Goal: Task Accomplishment & Management: Complete application form

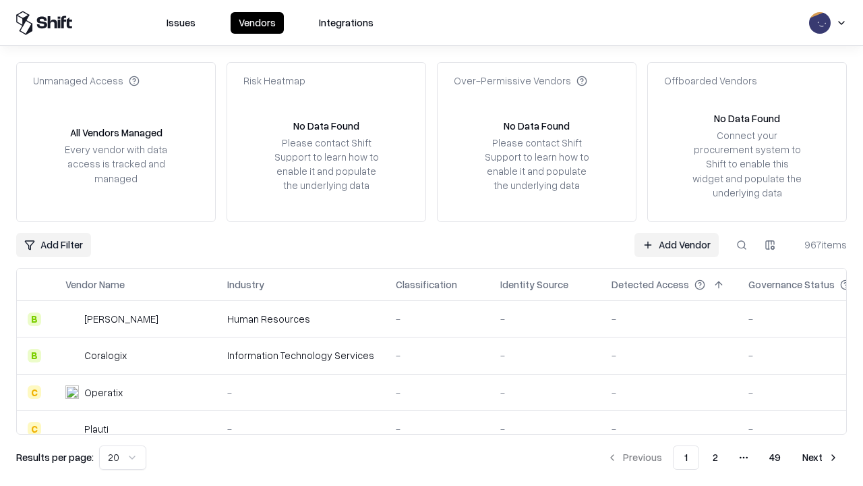
click at [677, 244] on link "Add Vendor" at bounding box center [677, 245] width 84 height 24
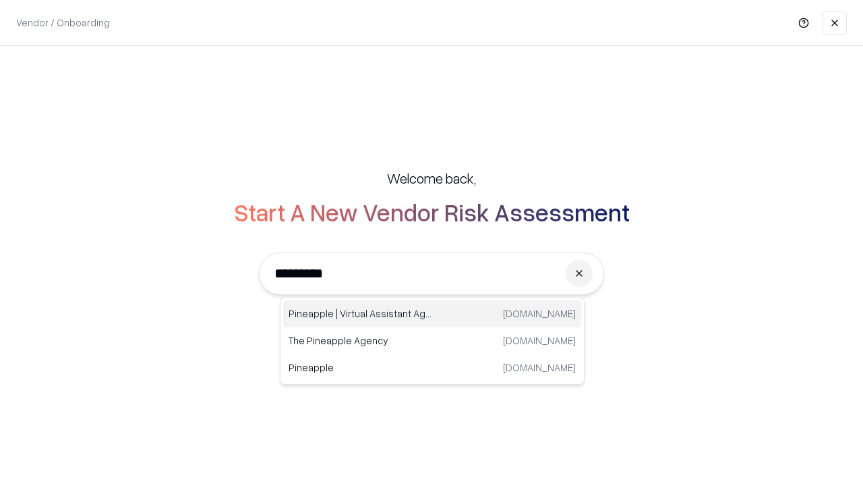
click at [432, 314] on div "Pineapple | Virtual Assistant Agency [DOMAIN_NAME]" at bounding box center [432, 313] width 298 height 27
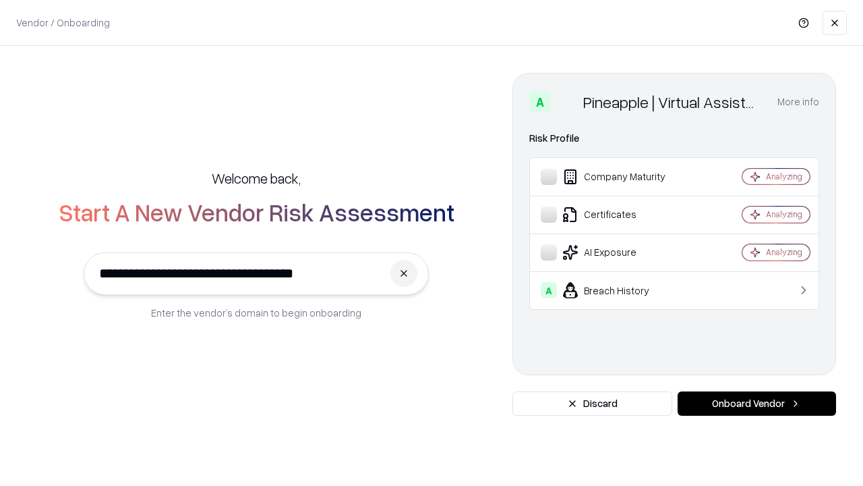
type input "**********"
click at [757, 403] on button "Onboard Vendor" at bounding box center [757, 403] width 159 height 24
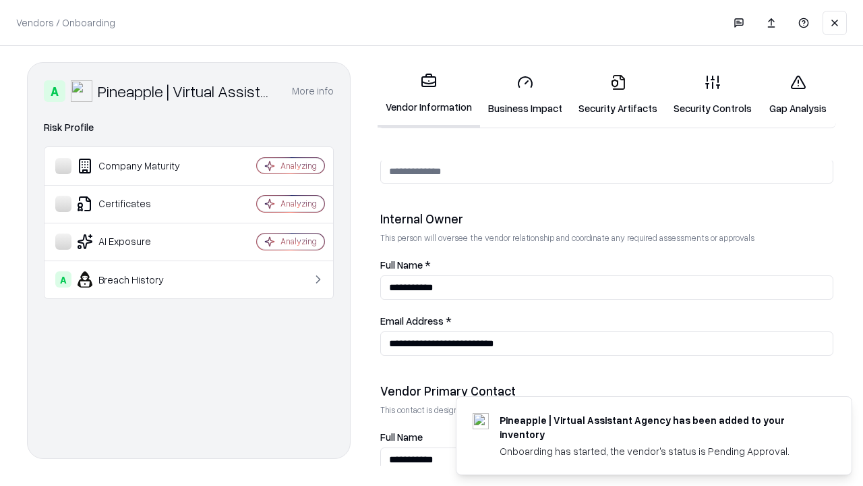
scroll to position [699, 0]
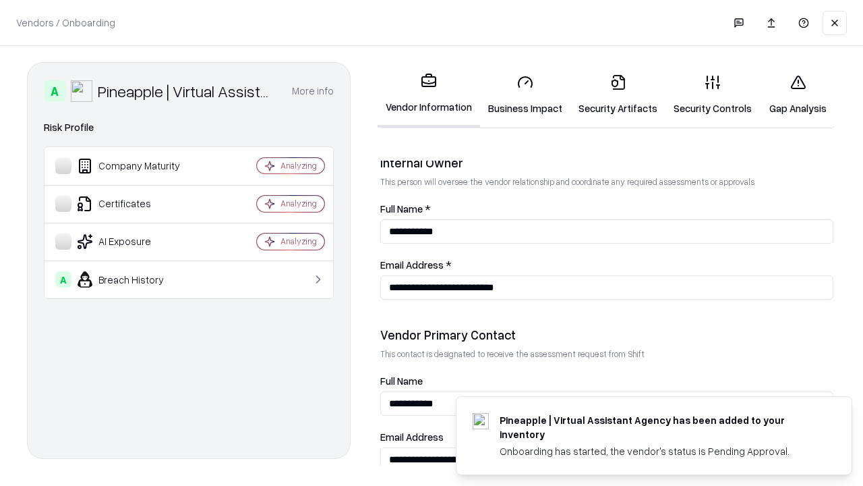
click at [526, 94] on link "Business Impact" at bounding box center [525, 94] width 90 height 63
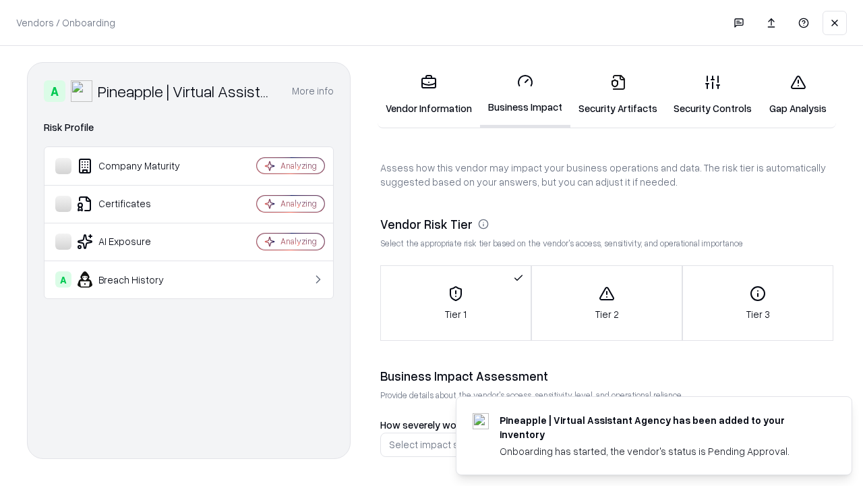
click at [618, 94] on link "Security Artifacts" at bounding box center [618, 94] width 95 height 63
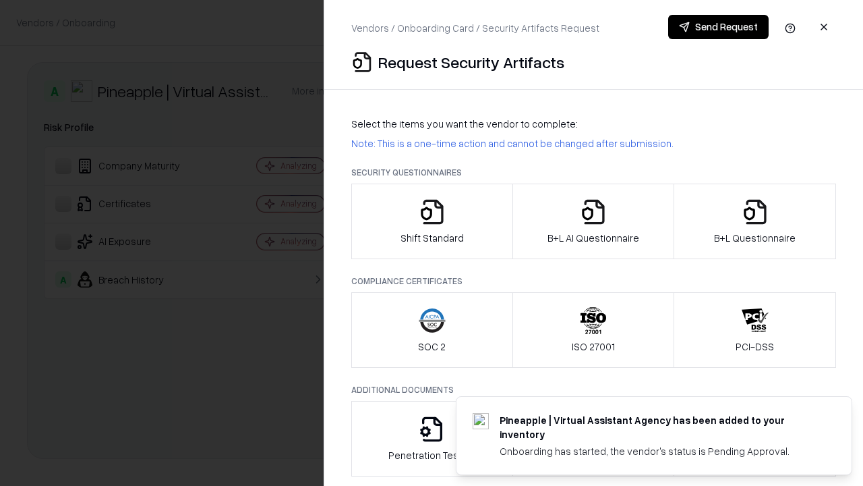
click at [432, 221] on icon "button" at bounding box center [432, 211] width 27 height 27
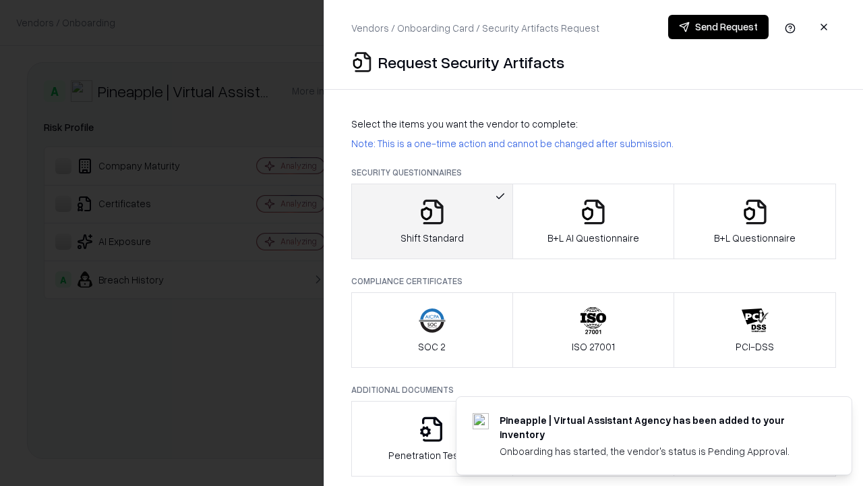
click at [718, 27] on button "Send Request" at bounding box center [719, 27] width 101 height 24
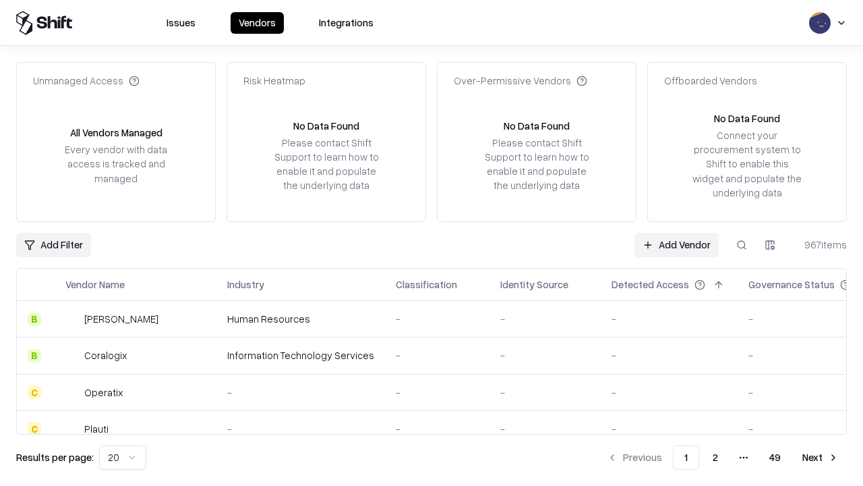
click at [742, 244] on button at bounding box center [742, 245] width 24 height 24
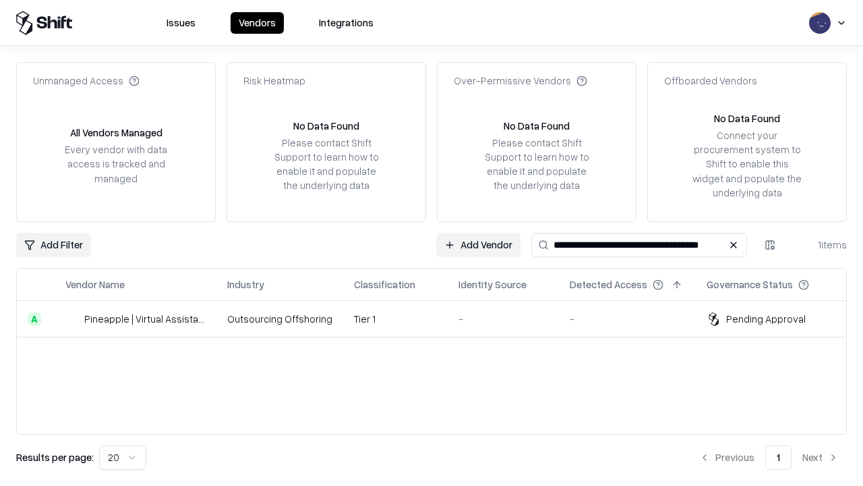
type input "**********"
click at [440, 318] on td "Tier 1" at bounding box center [395, 319] width 105 height 36
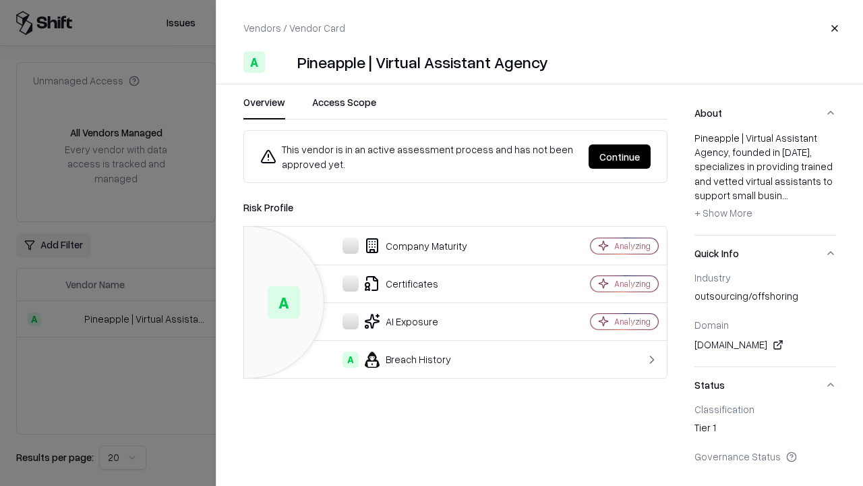
click at [620, 157] on button "Continue" at bounding box center [620, 156] width 62 height 24
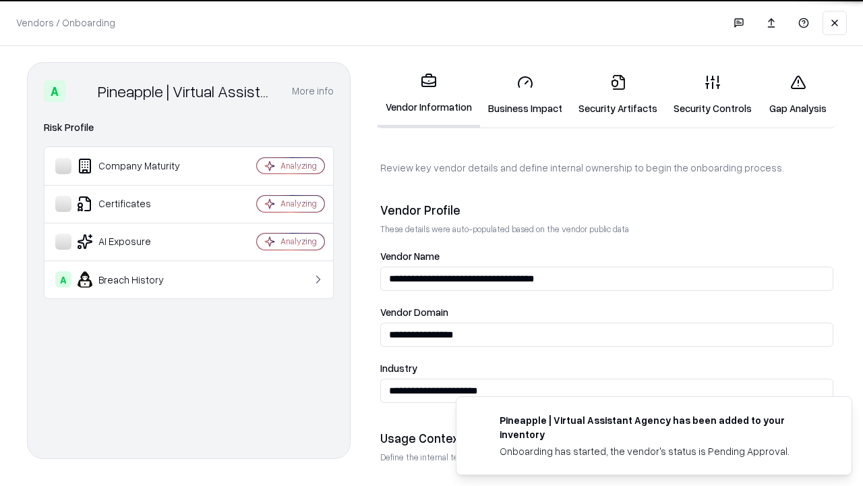
click at [618, 94] on link "Security Artifacts" at bounding box center [618, 94] width 95 height 63
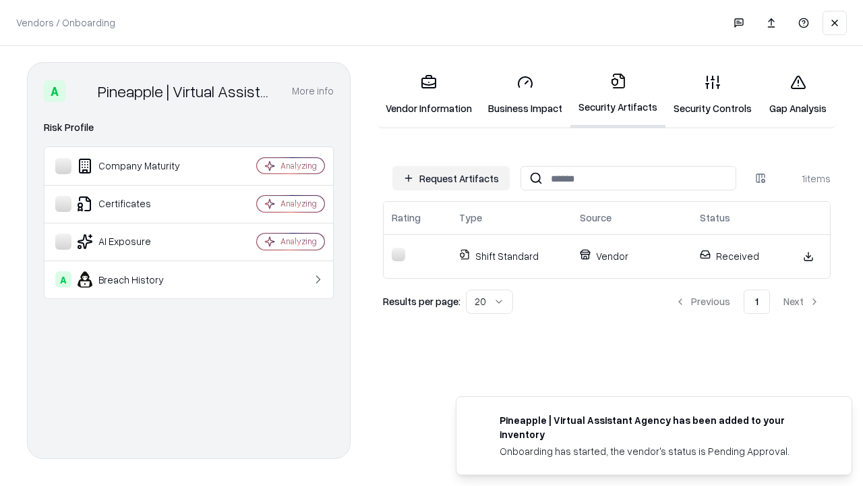
click at [713, 94] on link "Security Controls" at bounding box center [713, 94] width 94 height 63
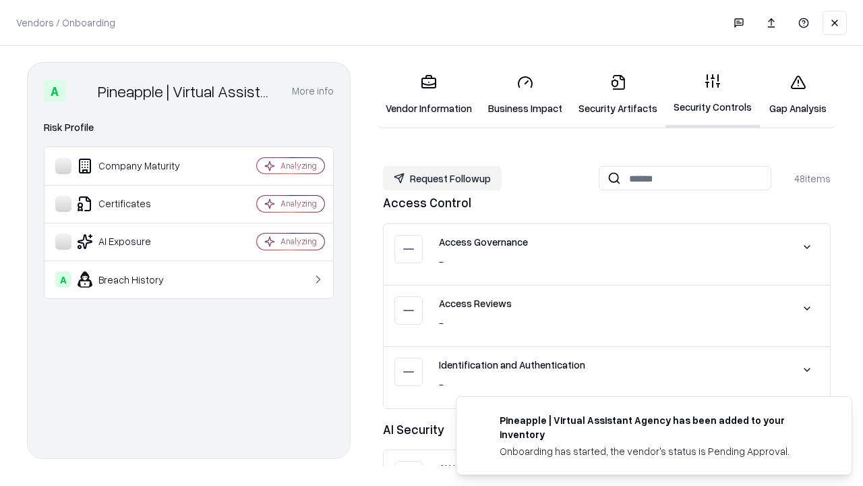
click at [443, 178] on button "Request Followup" at bounding box center [442, 178] width 119 height 24
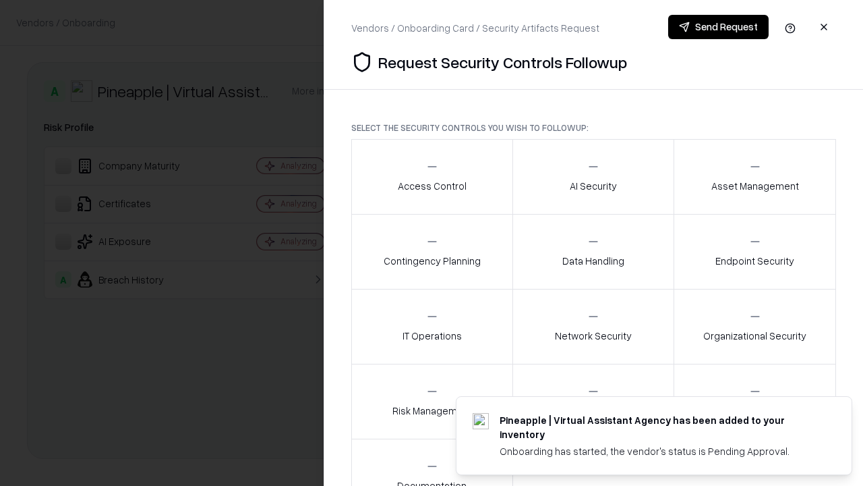
click at [432, 177] on div "Access Control" at bounding box center [432, 176] width 69 height 33
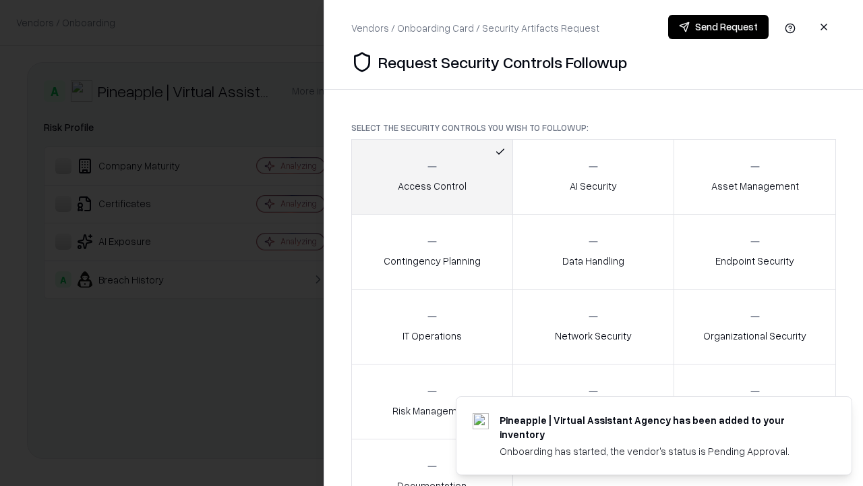
click at [718, 27] on button "Send Request" at bounding box center [719, 27] width 101 height 24
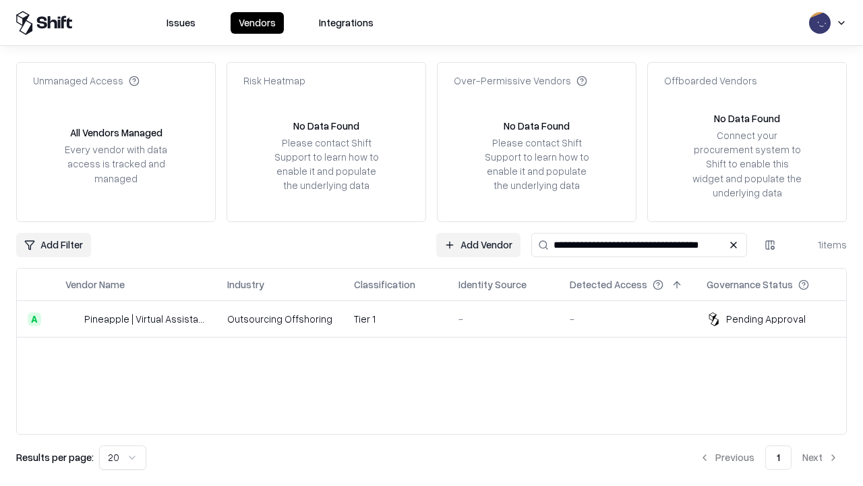
type input "**********"
click at [440, 318] on td "Tier 1" at bounding box center [395, 319] width 105 height 36
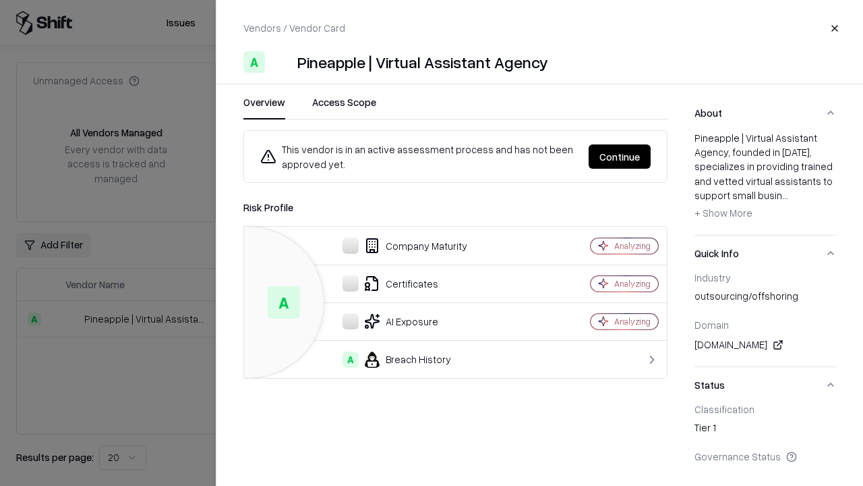
click at [620, 157] on button "Continue" at bounding box center [620, 156] width 62 height 24
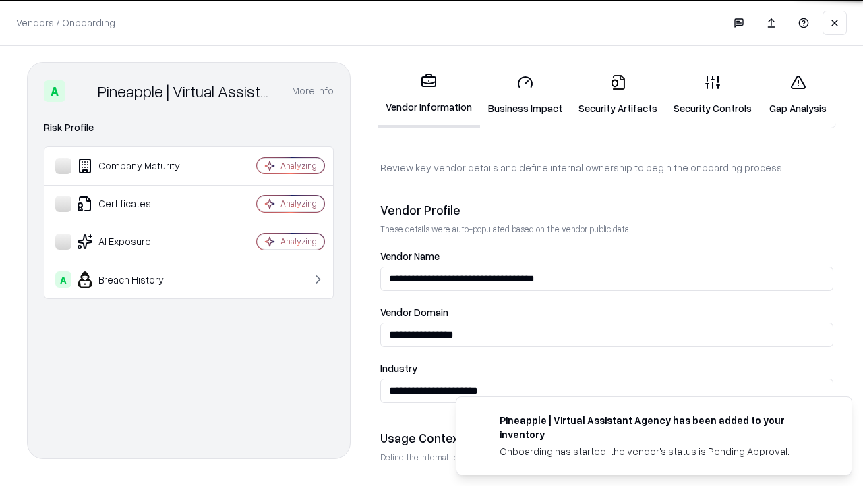
click at [798, 94] on link "Gap Analysis" at bounding box center [798, 94] width 76 height 63
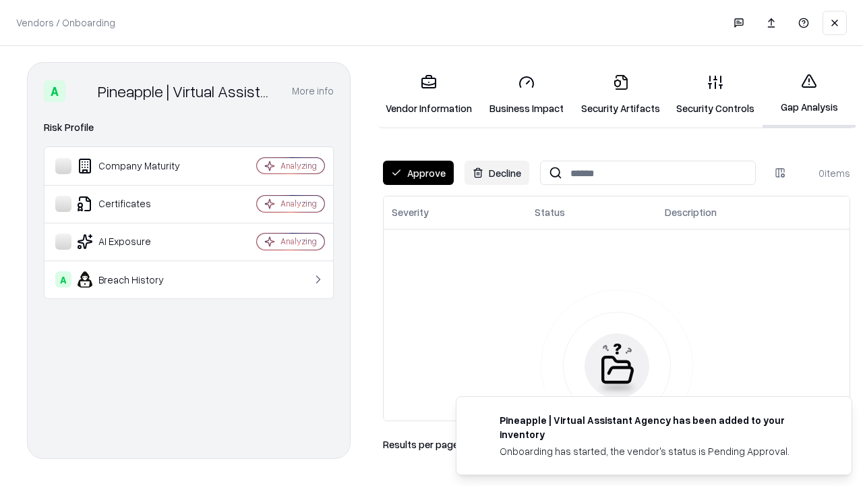
click at [418, 173] on button "Approve" at bounding box center [418, 173] width 71 height 24
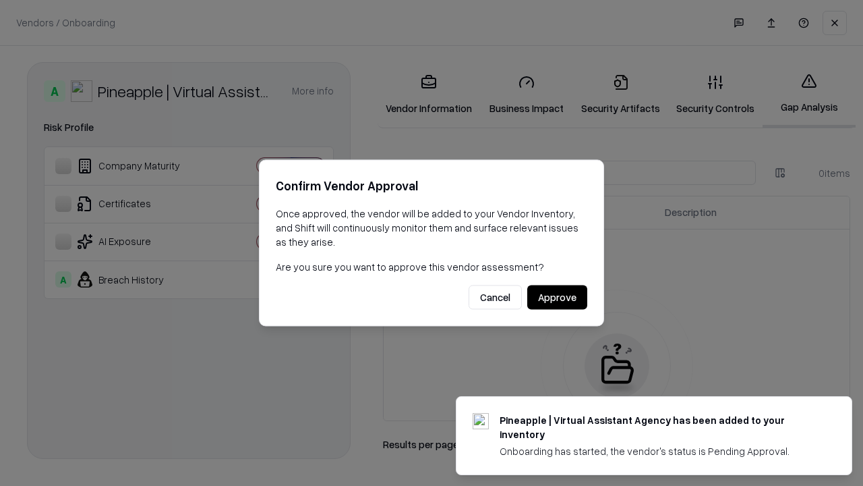
click at [557, 297] on button "Approve" at bounding box center [558, 297] width 60 height 24
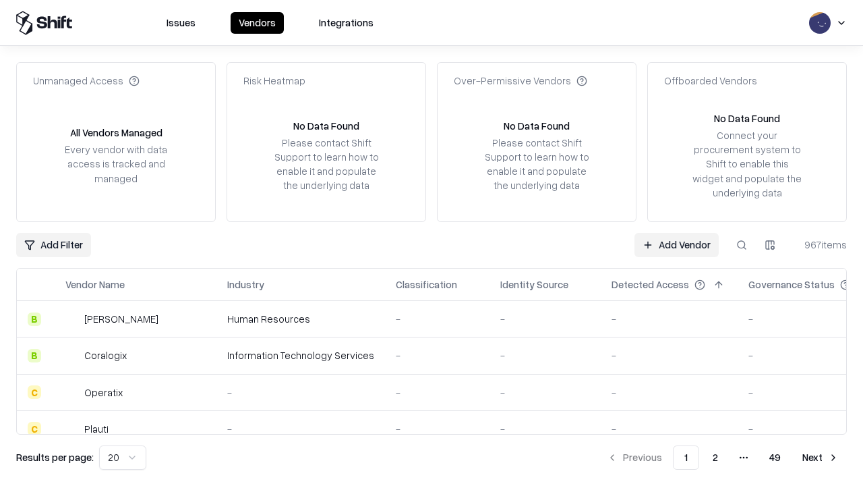
type input "**********"
click at [677, 244] on link "Add Vendor" at bounding box center [677, 245] width 84 height 24
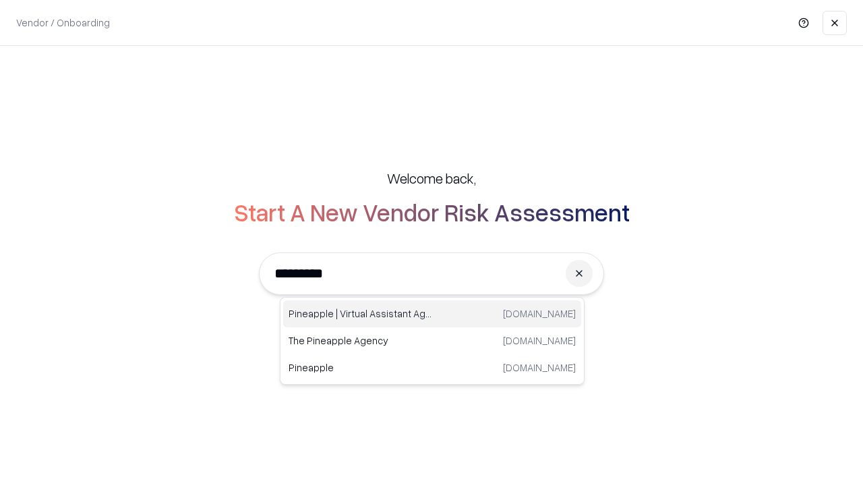
click at [432, 314] on div "Pineapple | Virtual Assistant Agency [DOMAIN_NAME]" at bounding box center [432, 313] width 298 height 27
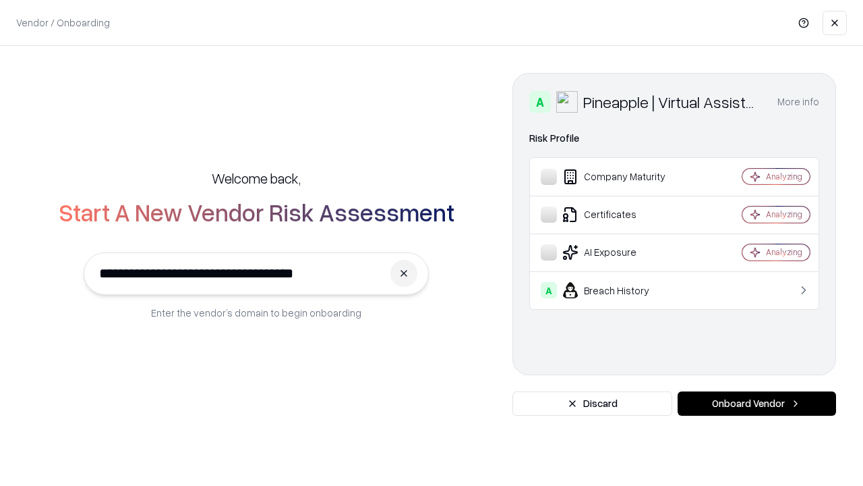
type input "**********"
click at [757, 403] on button "Onboard Vendor" at bounding box center [757, 403] width 159 height 24
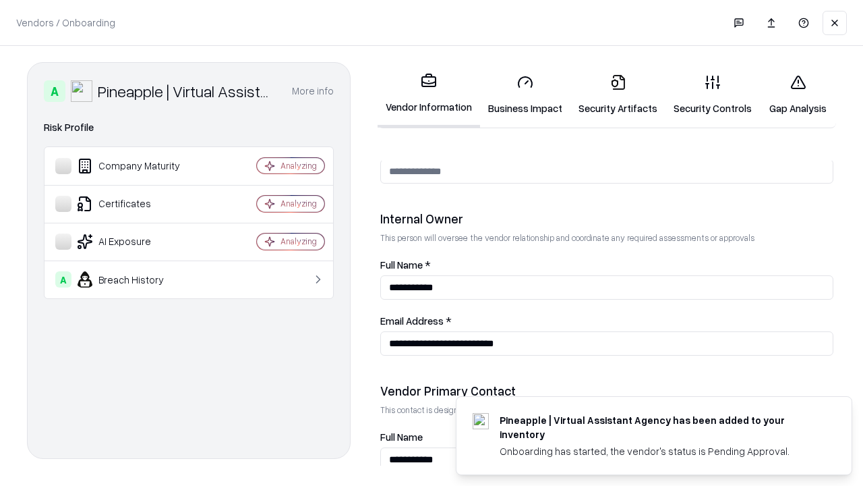
scroll to position [699, 0]
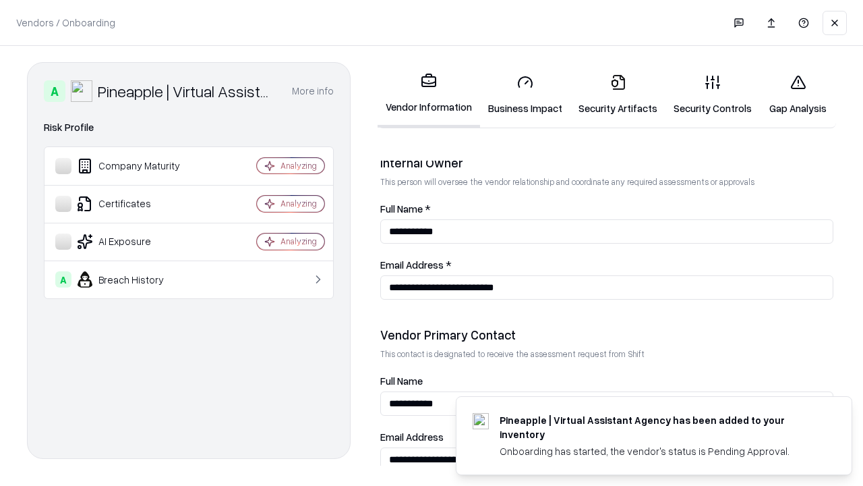
click at [798, 94] on link "Gap Analysis" at bounding box center [798, 94] width 76 height 63
